Goal: Information Seeking & Learning: Learn about a topic

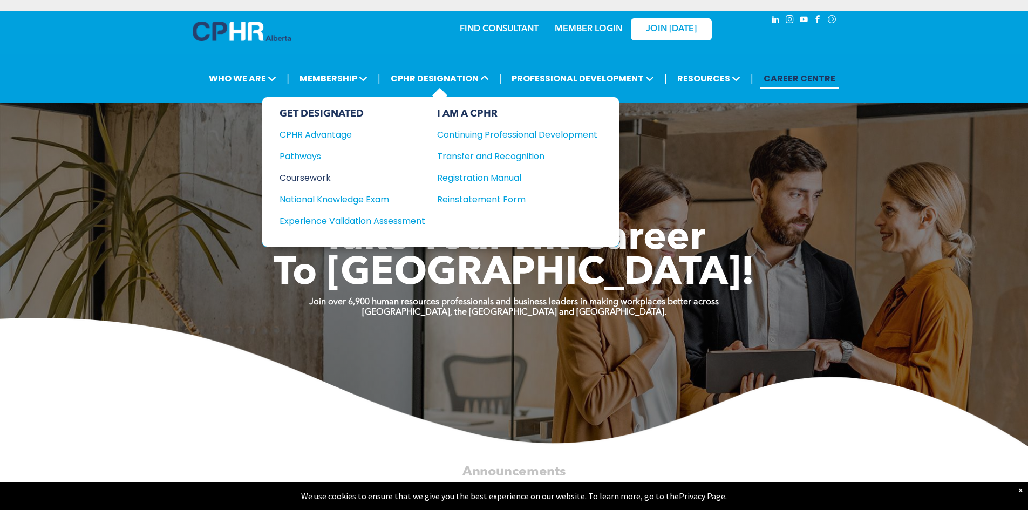
click at [312, 176] on div "Coursework" at bounding box center [344, 177] width 131 height 13
click at [309, 154] on div "Pathways" at bounding box center [344, 155] width 131 height 13
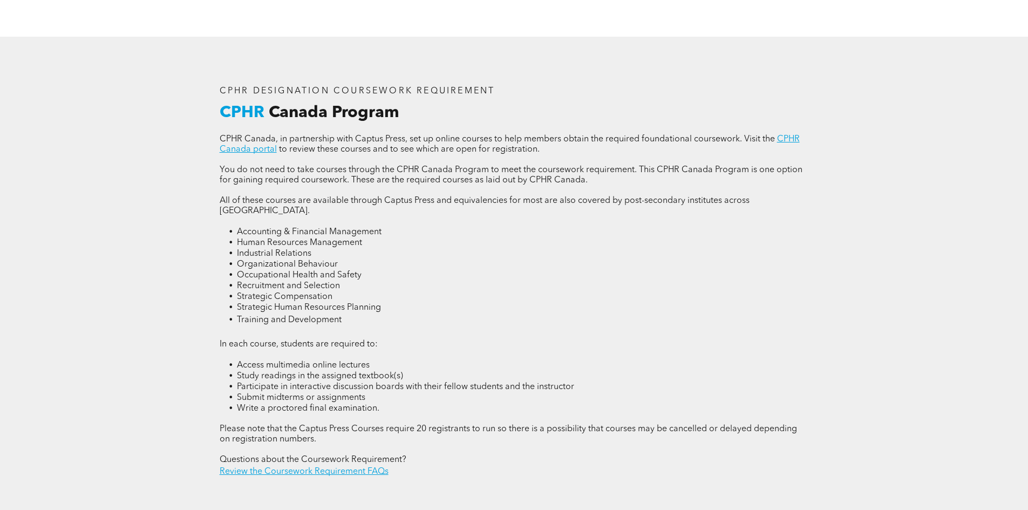
scroll to position [1457, 0]
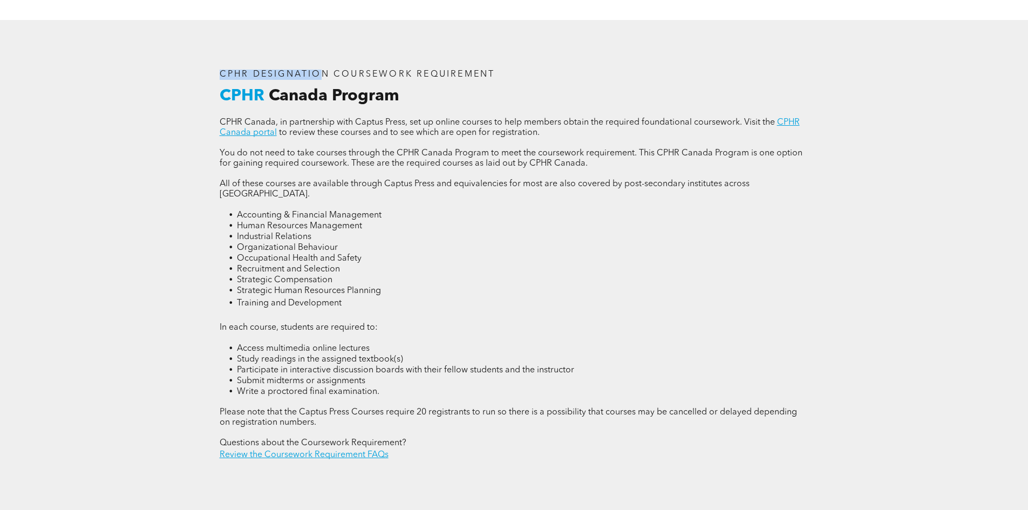
drag, startPoint x: 195, startPoint y: 58, endPoint x: 208, endPoint y: 53, distance: 14.0
click at [314, 62] on div "CPHR DESIGNATION COURSEWORK REQUIREMENT CPHR Canada Program CPHR Canada, in par…" at bounding box center [513, 265] width 647 height 491
click at [165, 56] on div "CPHR DESIGNATION COURSEWORK REQUIREMENT CPHR Canada Program CPHR Canada, in par…" at bounding box center [514, 265] width 1028 height 491
click at [185, 115] on div "CPHR DESIGNATION COURSEWORK REQUIREMENT CPHR Canada Program CPHR Canada, in par…" at bounding box center [514, 265] width 1028 height 491
click at [188, 68] on div "CPHR DESIGNATION COURSEWORK REQUIREMENT CPHR Canada Program CPHR Canada, in par…" at bounding box center [514, 265] width 1028 height 491
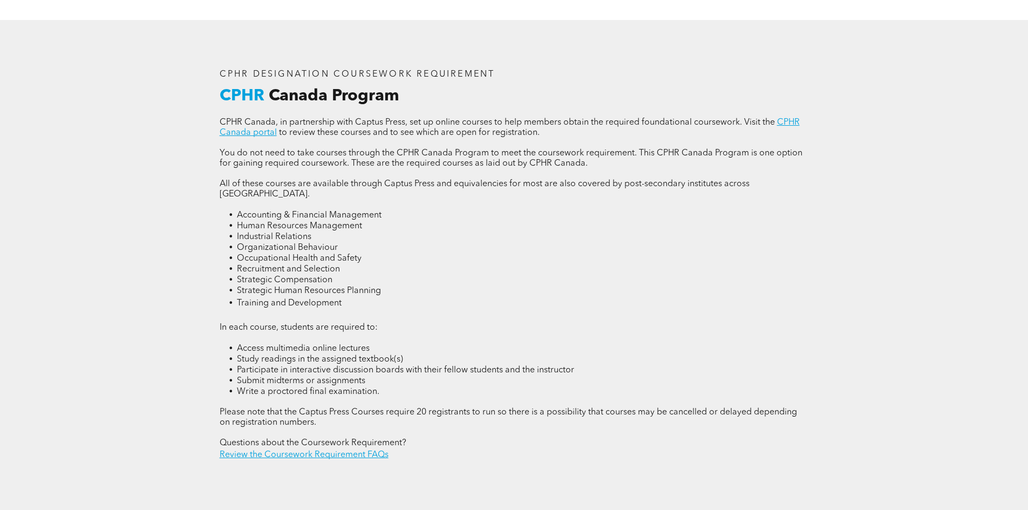
click at [199, 74] on div "CPHR DESIGNATION COURSEWORK REQUIREMENT CPHR Canada Program CPHR Canada, in par…" at bounding box center [513, 265] width 647 height 491
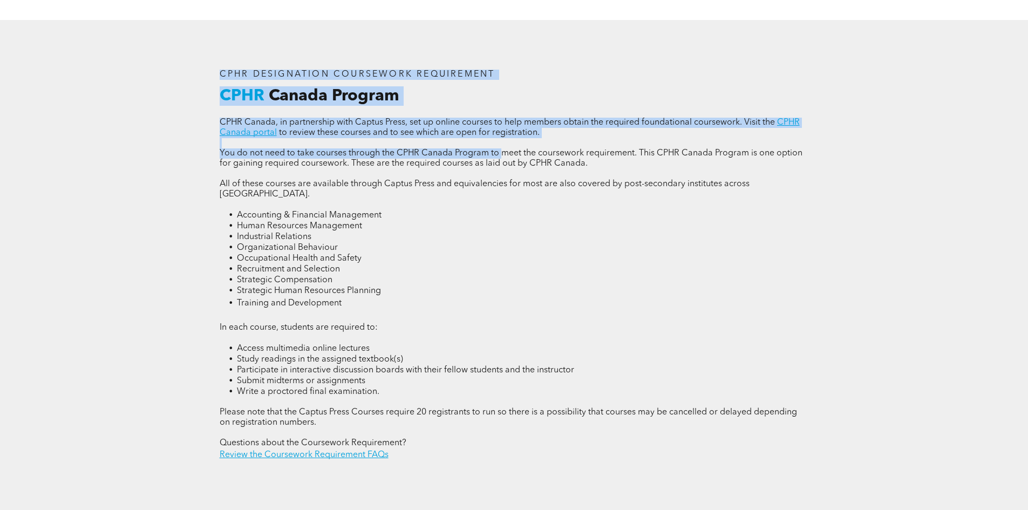
drag, startPoint x: 222, startPoint y: 66, endPoint x: 500, endPoint y: 152, distance: 291.3
click at [500, 152] on div "CPHR DESIGNATION COURSEWORK REQUIREMENT CPHR Canada Program CPHR Canada, in par…" at bounding box center [514, 265] width 606 height 409
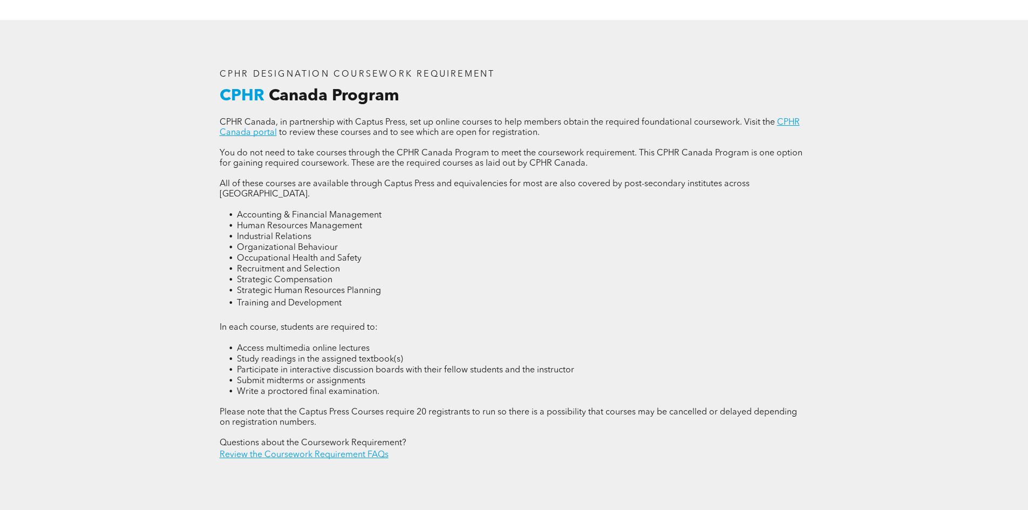
drag, startPoint x: 84, startPoint y: 160, endPoint x: 124, endPoint y: 163, distance: 40.1
click at [85, 160] on div "CPHR DESIGNATION COURSEWORK REQUIREMENT CPHR Canada Program CPHR Canada, in par…" at bounding box center [514, 265] width 1028 height 491
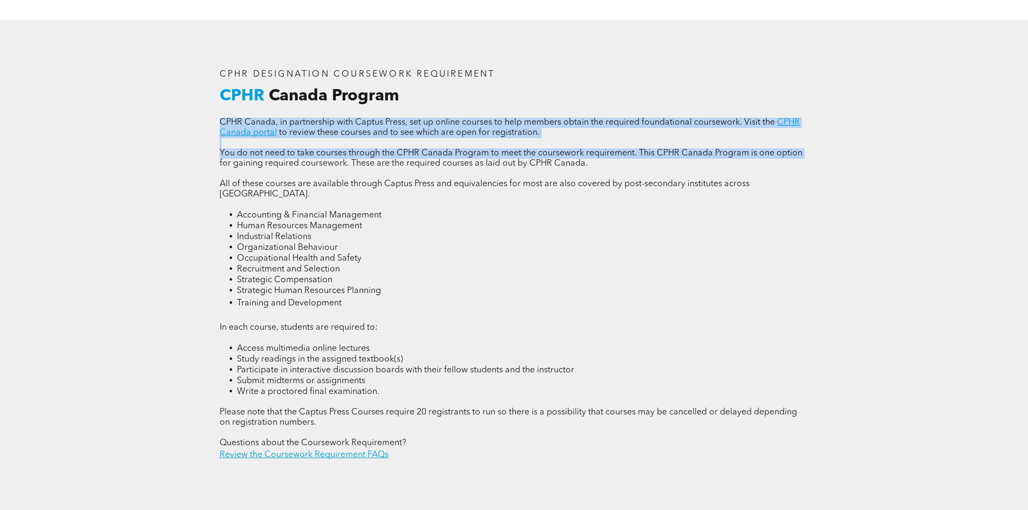
click at [159, 109] on div "CPHR DESIGNATION COURSEWORK REQUIREMENT CPHR Canada Program CPHR Canada, in par…" at bounding box center [514, 265] width 1028 height 491
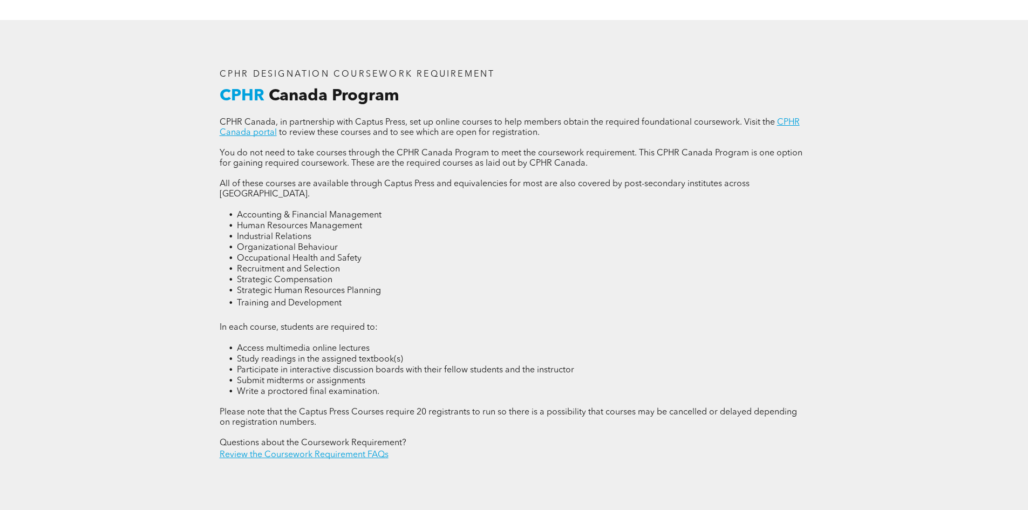
drag, startPoint x: 119, startPoint y: 101, endPoint x: 124, endPoint y: 104, distance: 5.6
click at [121, 104] on div "CPHR DESIGNATION COURSEWORK REQUIREMENT CPHR Canada Program CPHR Canada, in par…" at bounding box center [514, 265] width 1028 height 491
click at [809, 291] on div "CPHR DESIGNATION COURSEWORK REQUIREMENT CPHR Canada Program CPHR Canada, in par…" at bounding box center [514, 265] width 606 height 409
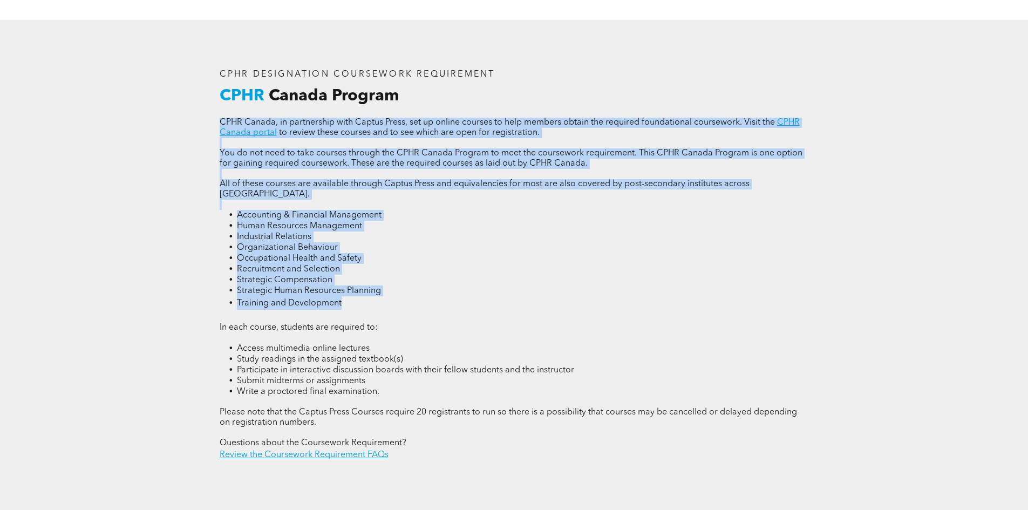
drag, startPoint x: 192, startPoint y: 38, endPoint x: 277, endPoint y: 66, distance: 89.4
click at [404, 91] on div "CPHR DESIGNATION COURSEWORK REQUIREMENT CPHR Canada Program CPHR Canada, in par…" at bounding box center [513, 265] width 647 height 491
drag, startPoint x: 254, startPoint y: 84, endPoint x: 247, endPoint y: 85, distance: 7.6
click at [254, 88] on span "CPHR" at bounding box center [242, 96] width 45 height 16
click at [168, 86] on div "CPHR DESIGNATION COURSEWORK REQUIREMENT CPHR Canada Program CPHR Canada, in par…" at bounding box center [514, 265] width 1028 height 491
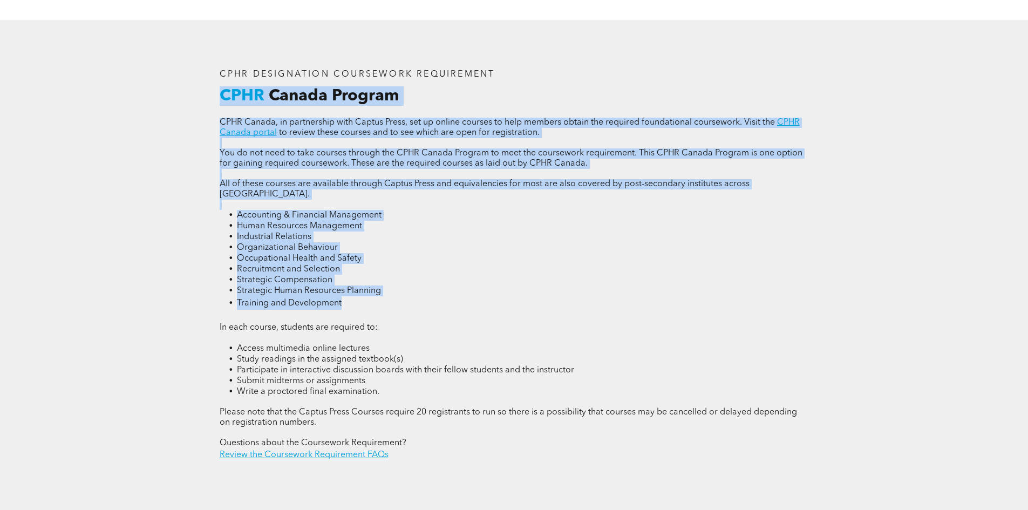
click at [189, 88] on div "CPHR DESIGNATION COURSEWORK REQUIREMENT CPHR Canada Program CPHR Canada, in par…" at bounding box center [514, 265] width 1028 height 491
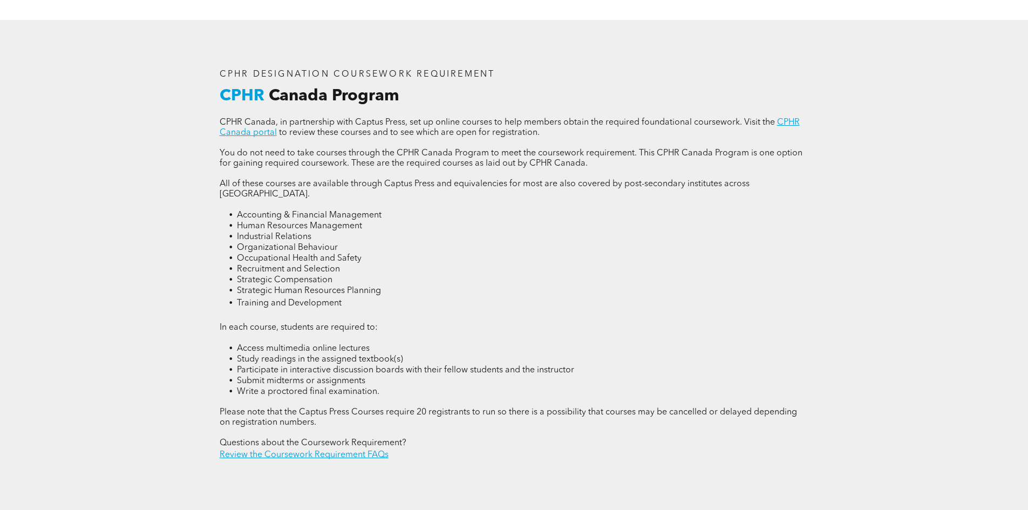
drag, startPoint x: 200, startPoint y: 49, endPoint x: 233, endPoint y: 52, distance: 33.0
click at [208, 49] on div "CPHR DESIGNATION COURSEWORK REQUIREMENT CPHR Canada Program CPHR Canada, in par…" at bounding box center [513, 265] width 647 height 491
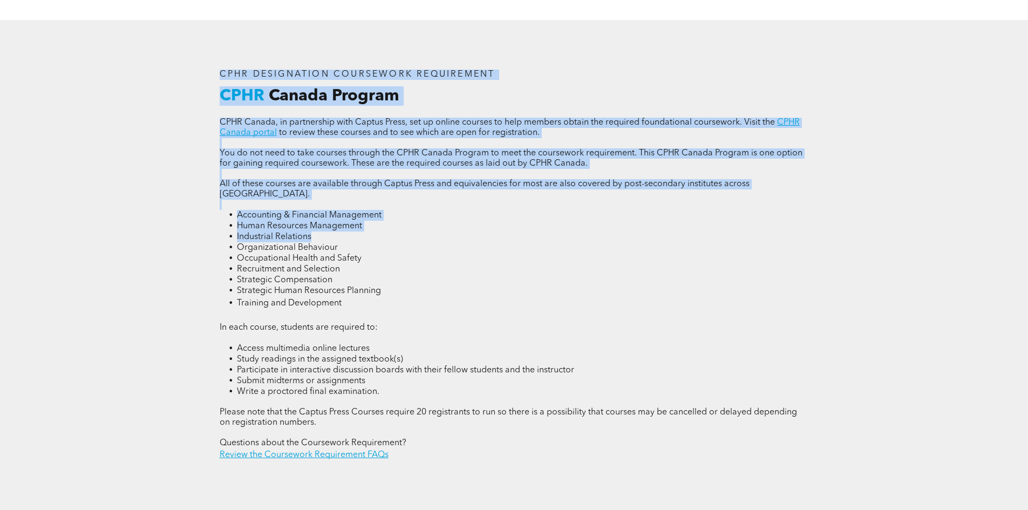
drag, startPoint x: 201, startPoint y: 50, endPoint x: 655, endPoint y: 221, distance: 485.9
click at [695, 220] on div "CPHR DESIGNATION COURSEWORK REQUIREMENT CPHR Canada Program CPHR Canada, in par…" at bounding box center [513, 265] width 647 height 491
click at [549, 242] on li "Organizational Behaviour" at bounding box center [523, 247] width 572 height 11
click at [183, 25] on div "CPHR DESIGNATION COURSEWORK REQUIREMENT CPHR Canada Program CPHR Canada, in par…" at bounding box center [514, 265] width 1028 height 491
drag, startPoint x: 220, startPoint y: 64, endPoint x: 219, endPoint y: 78, distance: 13.5
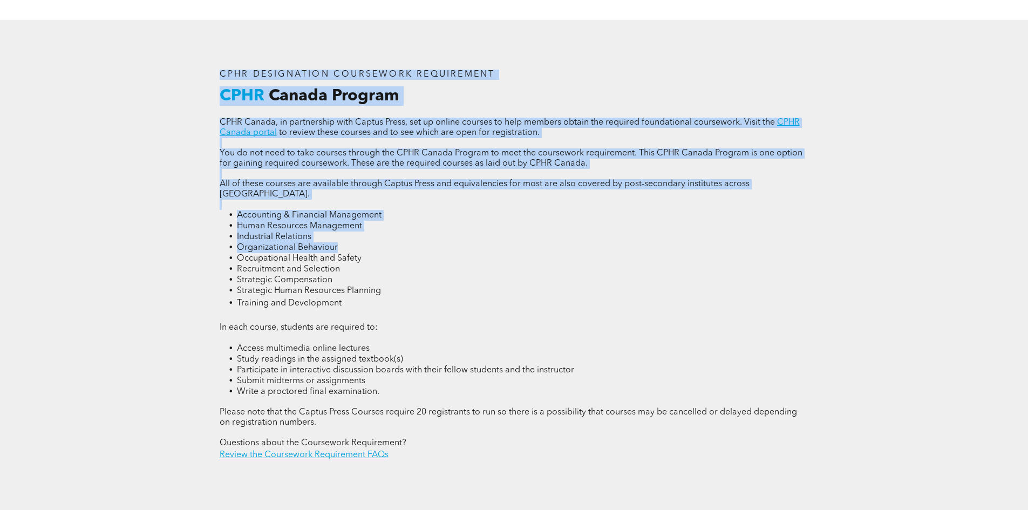
click at [220, 64] on div "CPHR DESIGNATION COURSEWORK REQUIREMENT CPHR Canada Program CPHR Canada, in par…" at bounding box center [514, 265] width 606 height 409
click at [222, 72] on span "CPHR DESIGNATION COURSEWORK REQUIREMENT" at bounding box center [358, 74] width 276 height 9
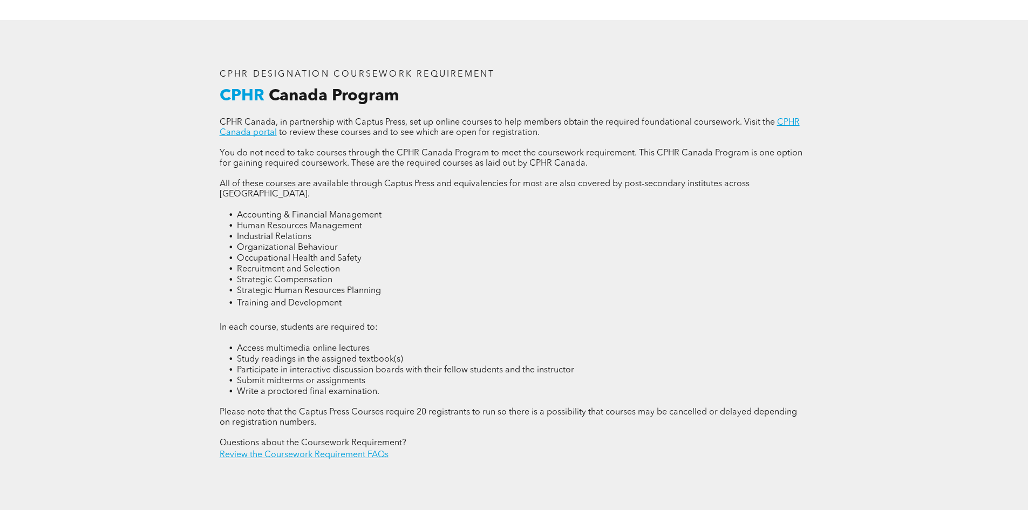
click at [206, 39] on div "CPHR DESIGNATION COURSEWORK REQUIREMENT CPHR Canada Program CPHR Canada, in par…" at bounding box center [513, 265] width 647 height 491
click at [211, 56] on div "CPHR DESIGNATION COURSEWORK REQUIREMENT CPHR Canada Program CPHR Canada, in par…" at bounding box center [513, 265] width 647 height 491
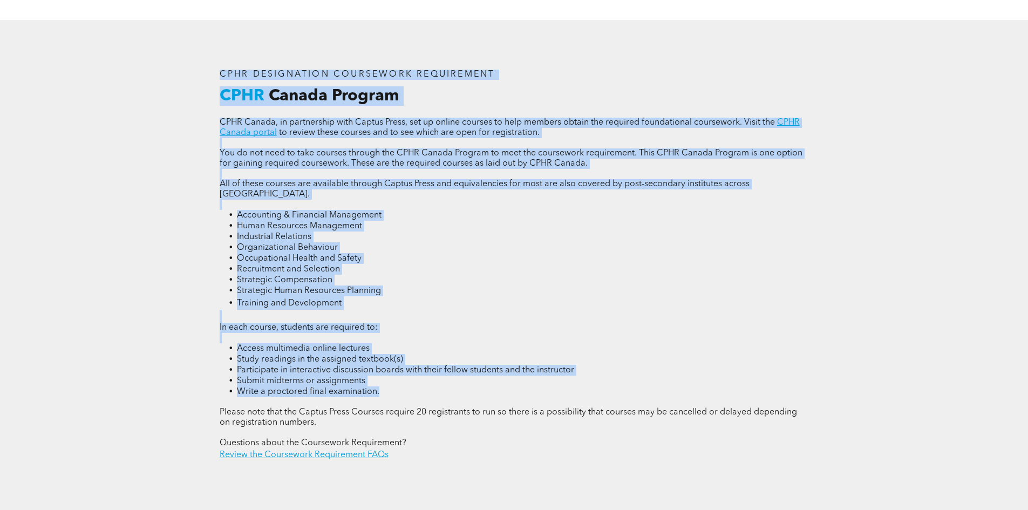
drag, startPoint x: 185, startPoint y: 37, endPoint x: 916, endPoint y: 362, distance: 799.7
click at [921, 371] on div "CPHR DESIGNATION COURSEWORK REQUIREMENT CPHR Canada Program CPHR Canada, in par…" at bounding box center [514, 265] width 1028 height 491
click at [910, 321] on div "CPHR DESIGNATION COURSEWORK REQUIREMENT CPHR Canada Program CPHR Canada, in par…" at bounding box center [514, 265] width 1028 height 491
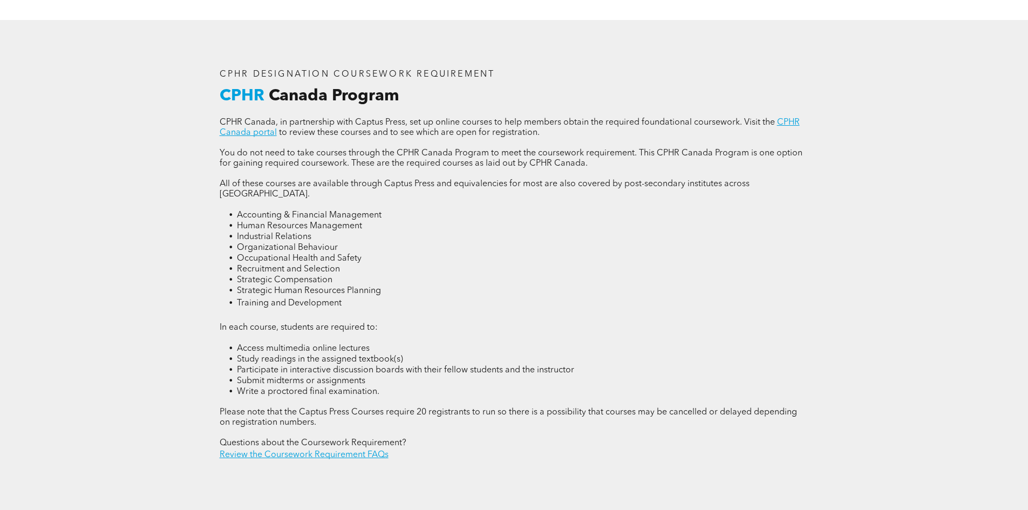
click at [908, 378] on div "CPHR DESIGNATION COURSEWORK REQUIREMENT CPHR Canada Program CPHR Canada, in par…" at bounding box center [514, 265] width 1028 height 491
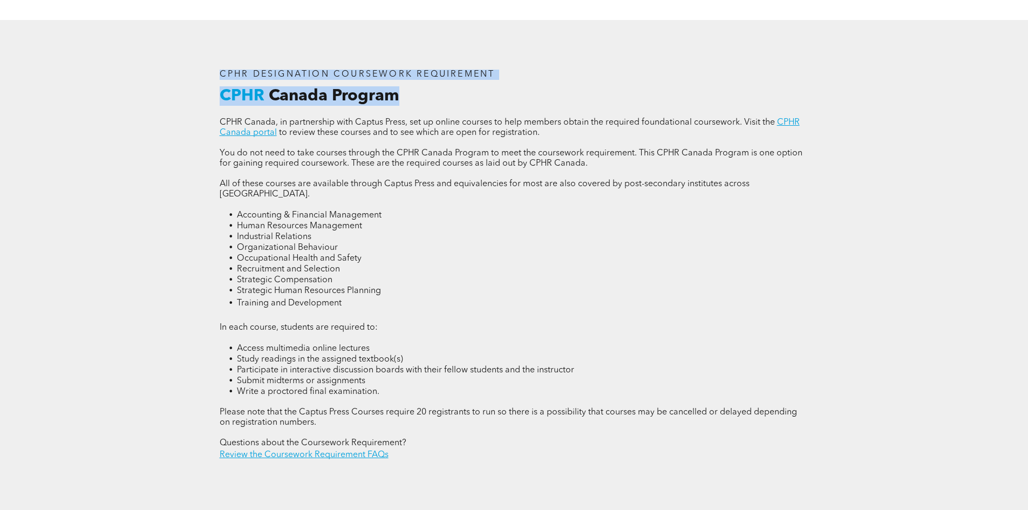
drag, startPoint x: 133, startPoint y: 22, endPoint x: 224, endPoint y: 66, distance: 100.9
click at [381, 95] on div "CPHR DESIGNATION COURSEWORK REQUIREMENT CPHR Canada Program CPHR Canada, in par…" at bounding box center [514, 265] width 1028 height 491
click at [185, 56] on div "CPHR DESIGNATION COURSEWORK REQUIREMENT CPHR Canada Program CPHR Canada, in par…" at bounding box center [514, 265] width 1028 height 491
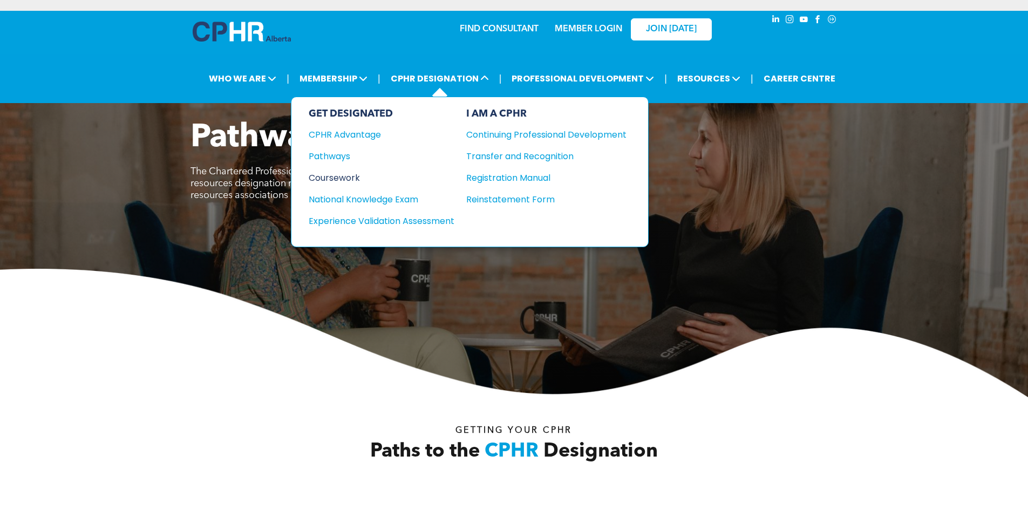
click at [333, 176] on div "Coursework" at bounding box center [374, 177] width 131 height 13
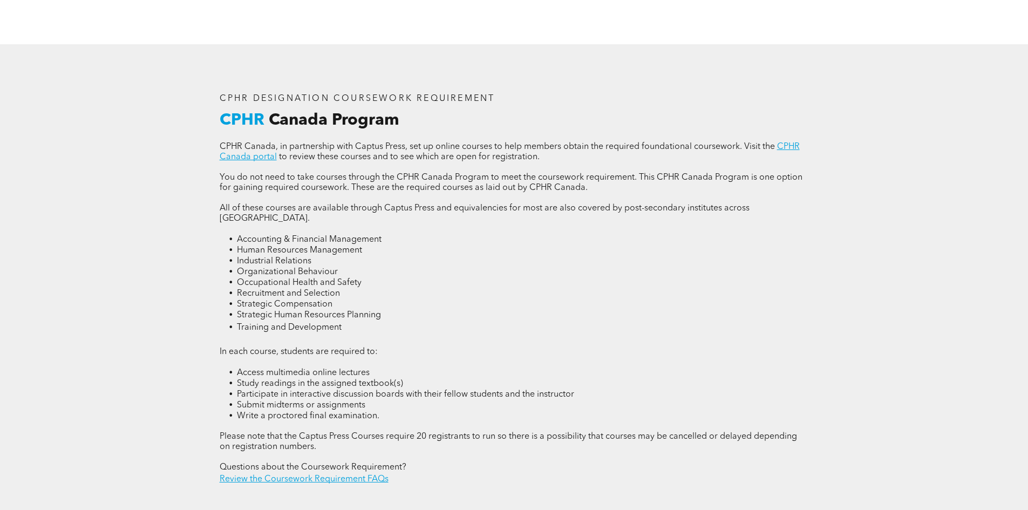
scroll to position [1457, 0]
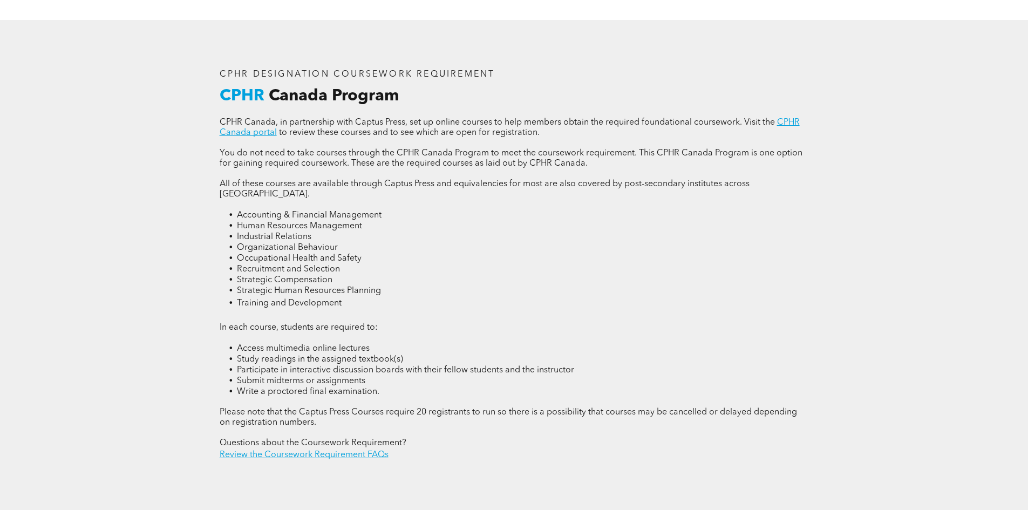
click at [169, 107] on div "CPHR DESIGNATION COURSEWORK REQUIREMENT CPHR Canada Program CPHR Canada, in par…" at bounding box center [514, 265] width 1028 height 491
drag, startPoint x: 186, startPoint y: 49, endPoint x: 240, endPoint y: 56, distance: 54.4
click at [241, 56] on div "CPHR DESIGNATION COURSEWORK REQUIREMENT CPHR Canada Program CPHR Canada, in par…" at bounding box center [514, 265] width 1028 height 491
click at [209, 54] on div "CPHR DESIGNATION COURSEWORK REQUIREMENT CPHR Canada Program CPHR Canada, in par…" at bounding box center [513, 265] width 647 height 491
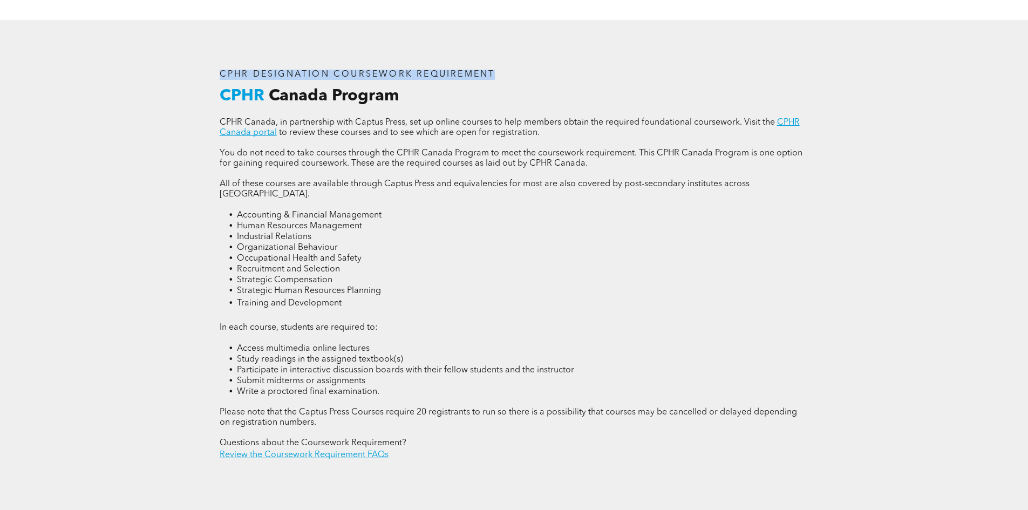
click at [215, 67] on div "CPHR DESIGNATION COURSEWORK REQUIREMENT CPHR Canada Program CPHR Canada, in par…" at bounding box center [514, 265] width 606 height 409
click at [206, 73] on div "CPHR DESIGNATION COURSEWORK REQUIREMENT CPHR Canada Program CPHR Canada, in par…" at bounding box center [513, 265] width 647 height 491
click at [206, 83] on div "CPHR DESIGNATION COURSEWORK REQUIREMENT CPHR Canada Program CPHR Canada, in par…" at bounding box center [513, 265] width 647 height 491
click at [223, 70] on span "CPHR DESIGNATION COURSEWORK REQUIREMENT" at bounding box center [358, 74] width 276 height 9
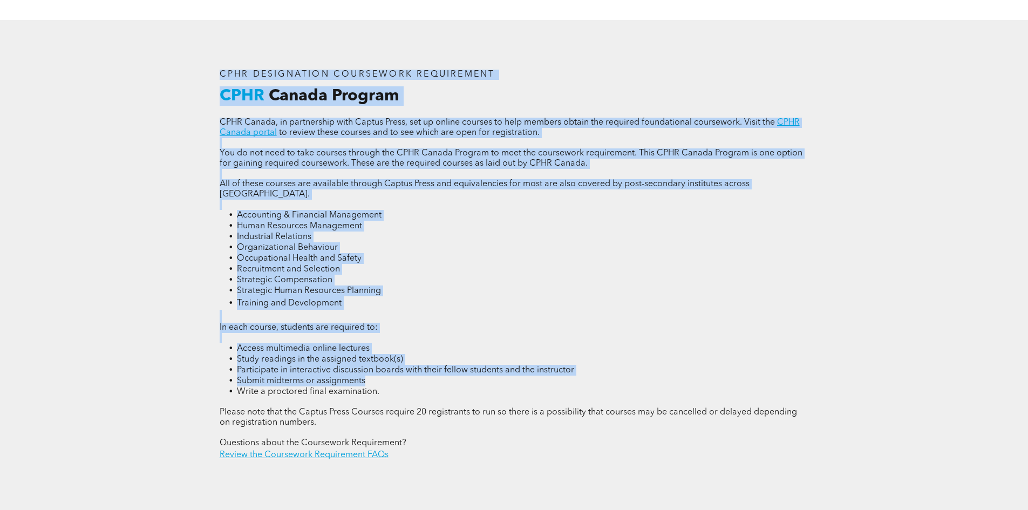
drag, startPoint x: 211, startPoint y: 33, endPoint x: 106, endPoint y: 318, distance: 304.2
click at [112, 334] on div "CPHR DESIGNATION COURSEWORK REQUIREMENT CPHR Canada Program CPHR Canada, in par…" at bounding box center [514, 265] width 1028 height 491
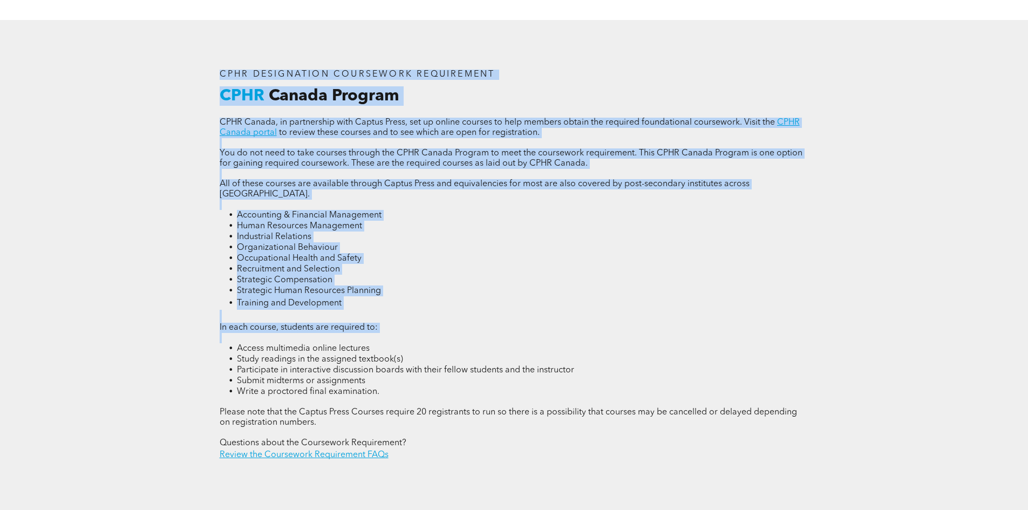
click at [219, 62] on div "CPHR DESIGNATION COURSEWORK REQUIREMENT CPHR Canada Program CPHR Canada, in par…" at bounding box center [514, 265] width 606 height 409
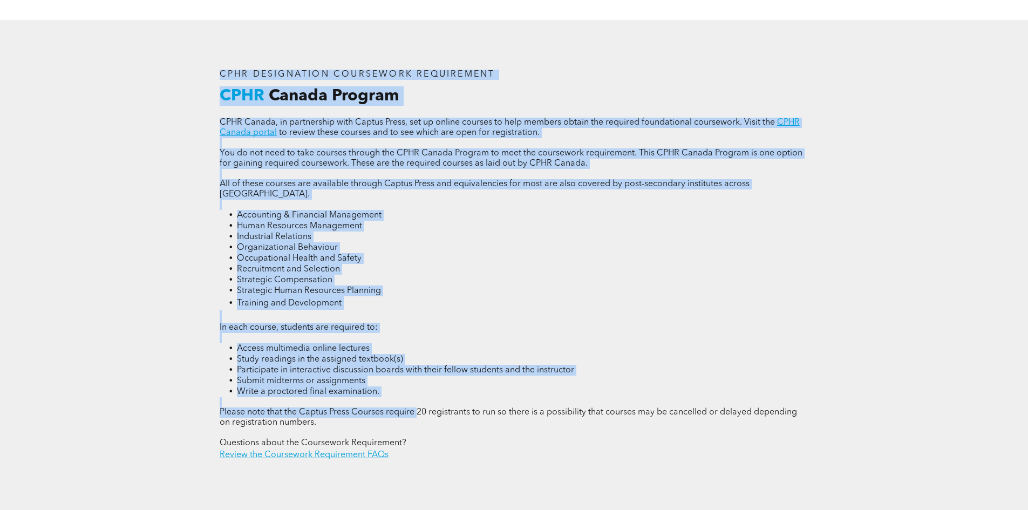
click at [427, 231] on li "Industrial Relations" at bounding box center [523, 236] width 572 height 11
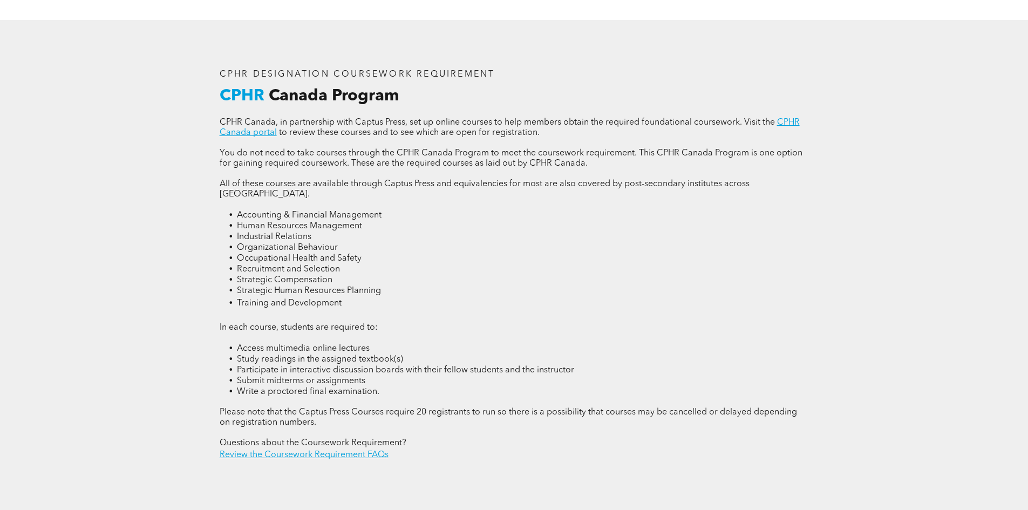
click at [522, 42] on div "CPHR DESIGNATION COURSEWORK REQUIREMENT CPHR Canada Program CPHR Canada, in par…" at bounding box center [513, 265] width 647 height 491
click at [745, 323] on p "In each course, students are required to:" at bounding box center [514, 328] width 589 height 10
click at [771, 323] on p "In each course, students are required to:" at bounding box center [514, 328] width 589 height 10
click at [898, 268] on div "CPHR DESIGNATION COURSEWORK REQUIREMENT CPHR Canada Program CPHR Canada, in par…" at bounding box center [514, 265] width 1028 height 491
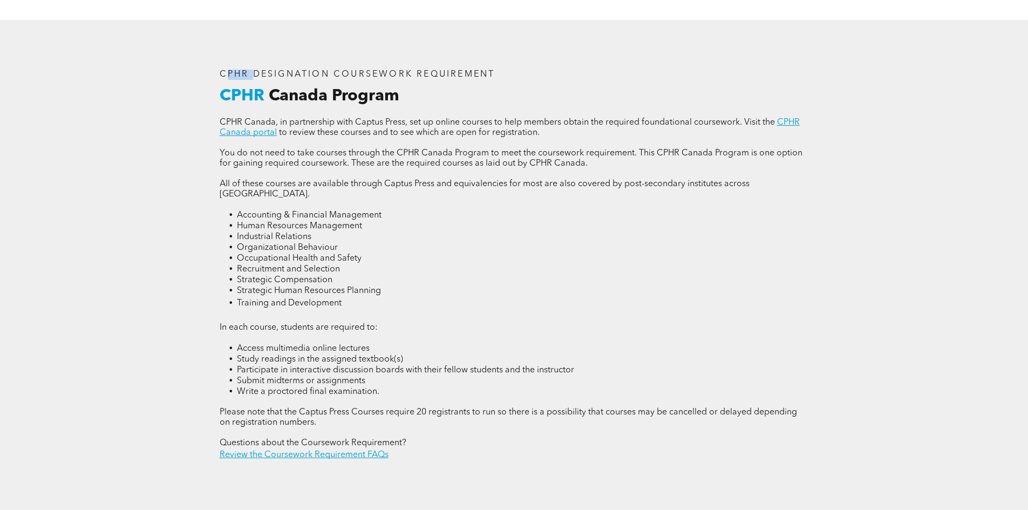
drag, startPoint x: 223, startPoint y: 63, endPoint x: 256, endPoint y: 73, distance: 34.3
click at [256, 73] on div "CPHR DESIGNATION COURSEWORK REQUIREMENT CPHR Canada Program CPHR Canada, in par…" at bounding box center [514, 265] width 606 height 409
click at [202, 66] on div "CPHR DESIGNATION COURSEWORK REQUIREMENT CPHR Canada Program CPHR Canada, in par…" at bounding box center [513, 265] width 647 height 491
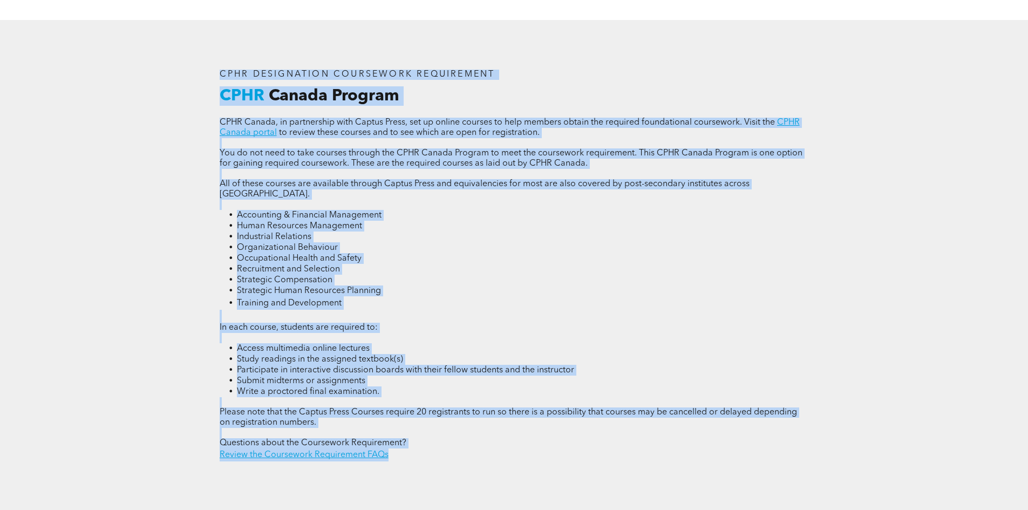
drag, startPoint x: 213, startPoint y: 69, endPoint x: 397, endPoint y: 438, distance: 412.6
click at [397, 438] on div "CPHR DESIGNATION COURSEWORK REQUIREMENT CPHR Canada Program CPHR Canada, in par…" at bounding box center [514, 265] width 606 height 409
click at [148, 96] on div "CPHR DESIGNATION COURSEWORK REQUIREMENT CPHR Canada Program CPHR Canada, in par…" at bounding box center [514, 265] width 1028 height 491
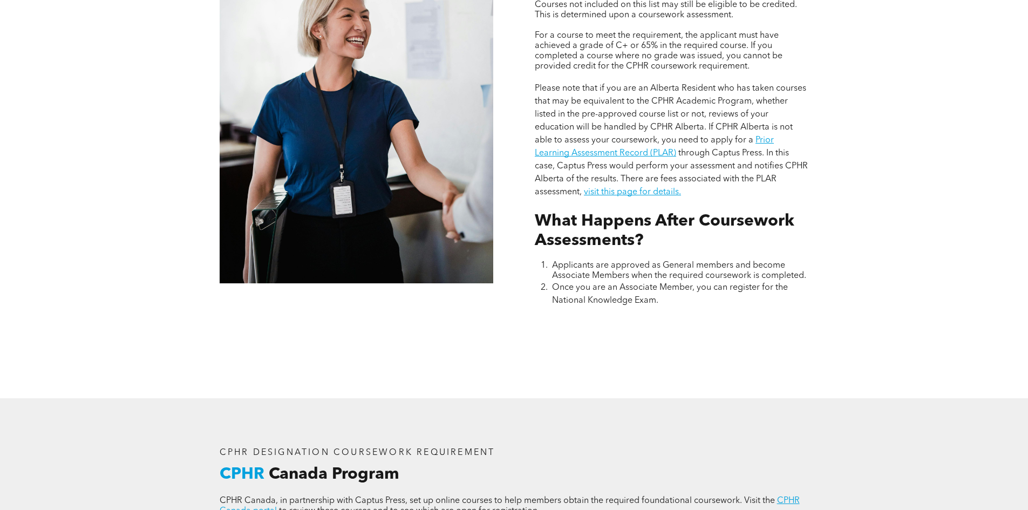
scroll to position [863, 0]
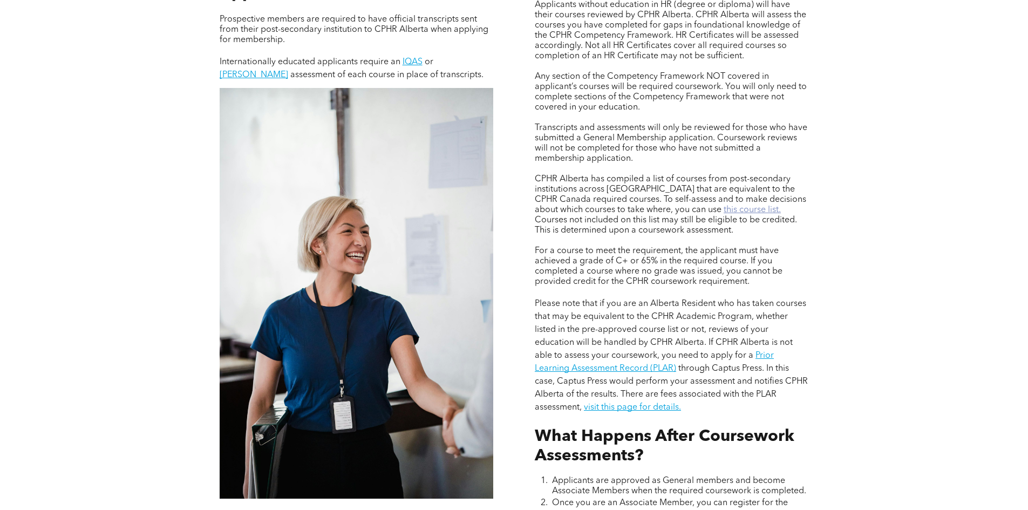
click at [723, 206] on link "this course list." at bounding box center [751, 210] width 57 height 9
